Goal: Check status: Check status

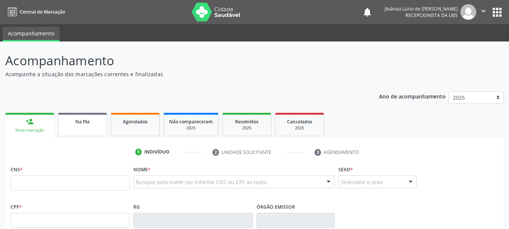
click at [85, 126] on link "Na fila" at bounding box center [82, 124] width 49 height 23
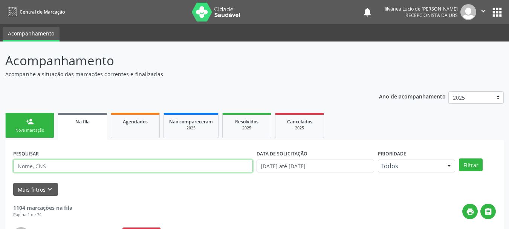
click at [114, 161] on input "text" at bounding box center [133, 165] width 240 height 13
click at [459, 158] on button "Filtrar" at bounding box center [471, 164] width 24 height 13
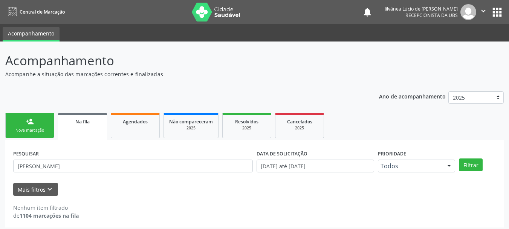
scroll to position [4, 0]
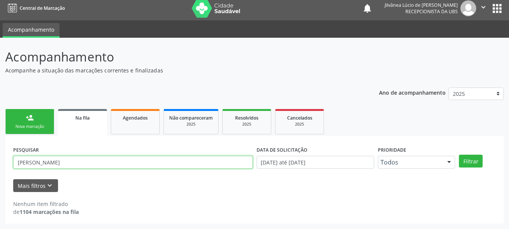
drag, startPoint x: 55, startPoint y: 161, endPoint x: 38, endPoint y: 163, distance: 16.7
click at [38, 163] on input "[PERSON_NAME]" at bounding box center [133, 162] width 240 height 13
click at [459, 155] on button "Filtrar" at bounding box center [471, 161] width 24 height 13
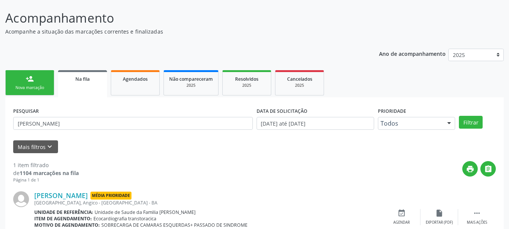
scroll to position [77, 0]
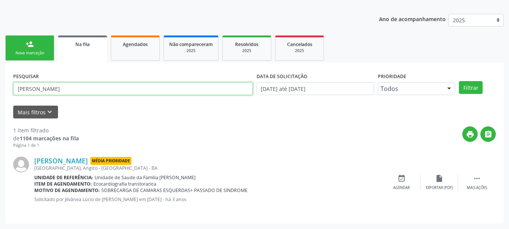
click at [20, 87] on input "[PERSON_NAME]" at bounding box center [133, 88] width 240 height 13
type input "cícero"
click at [459, 81] on button "Filtrar" at bounding box center [471, 87] width 24 height 13
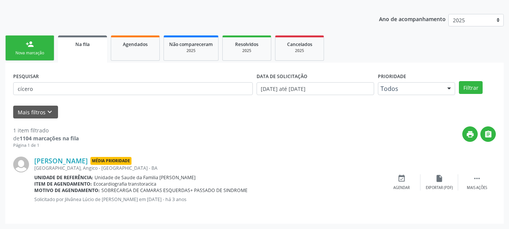
click at [66, 101] on form "PESQUISAR cícero DATA DE SOLICITAÇÃO [DATE] até [DATE] Prioridade Todos Todos B…" at bounding box center [254, 94] width 483 height 48
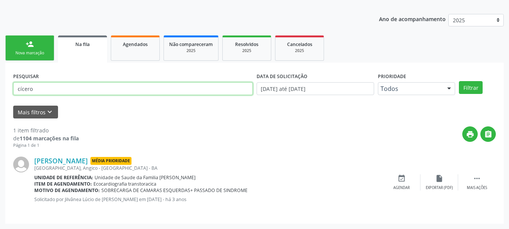
drag, startPoint x: 41, startPoint y: 89, endPoint x: 0, endPoint y: 89, distance: 41.1
click at [0, 89] on div "Acompanhamento Acompanhe a situação das marcações correntes e finalizadas Relat…" at bounding box center [254, 96] width 509 height 265
